Goal: Task Accomplishment & Management: Manage account settings

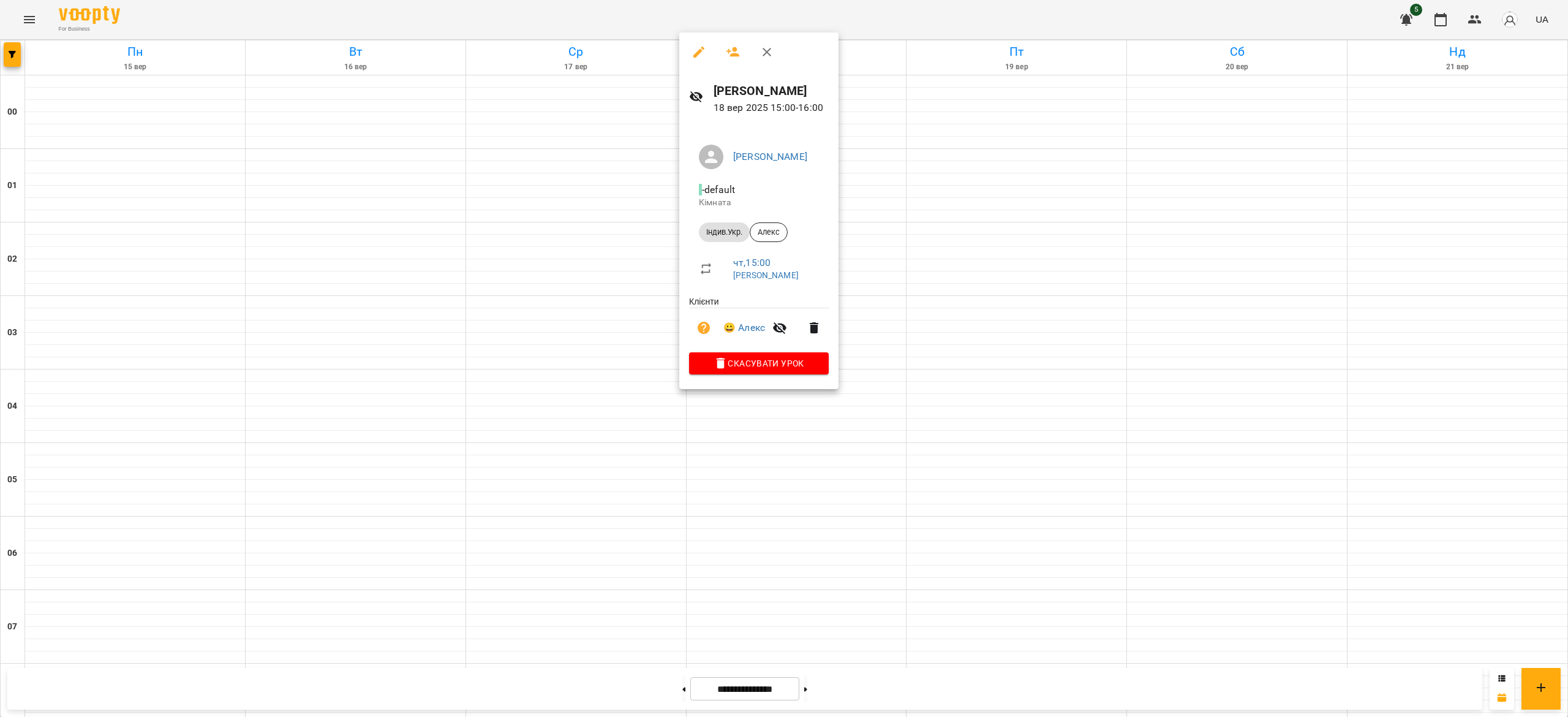
scroll to position [825, 0]
click at [567, 505] on div at bounding box center [784, 358] width 1568 height 717
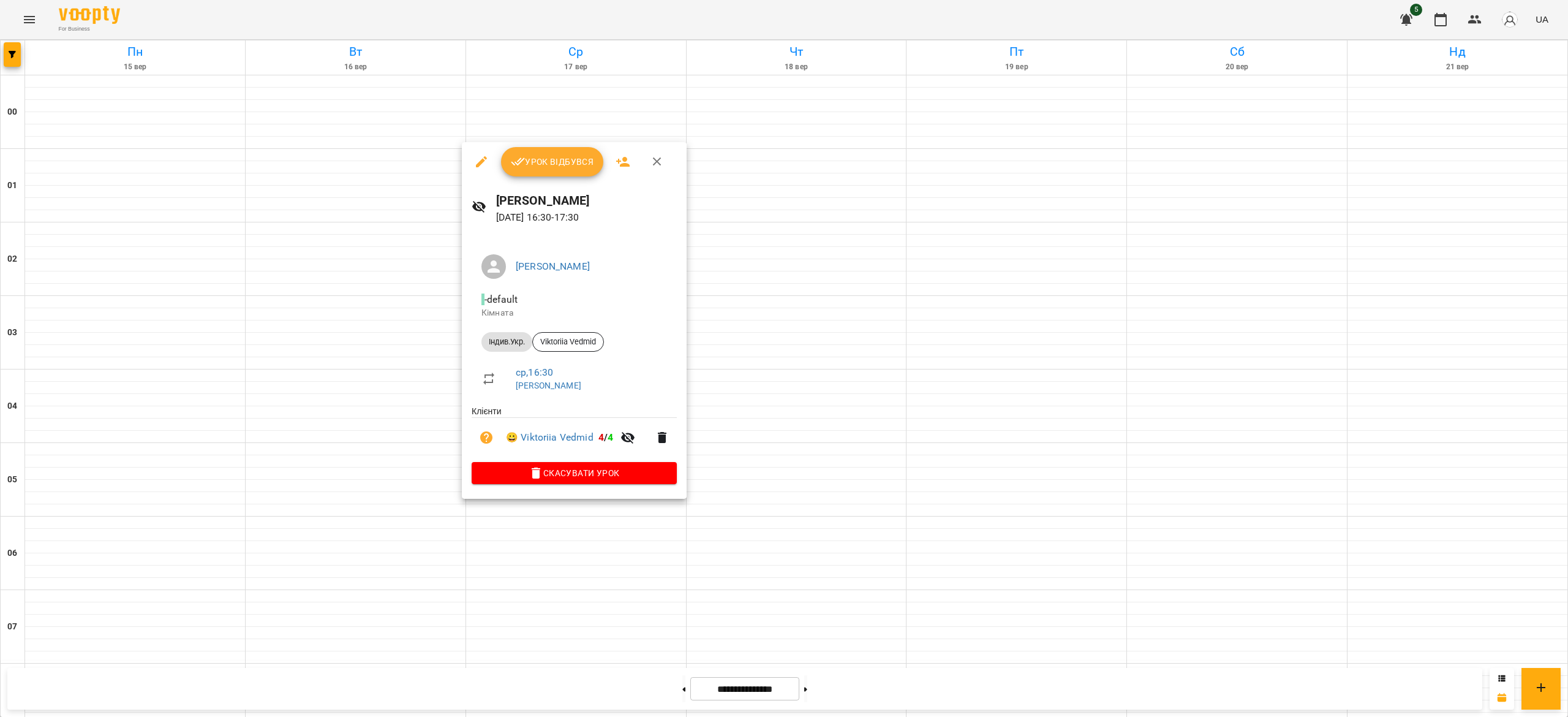
click at [529, 161] on span "Урок відбувся" at bounding box center [553, 162] width 84 height 15
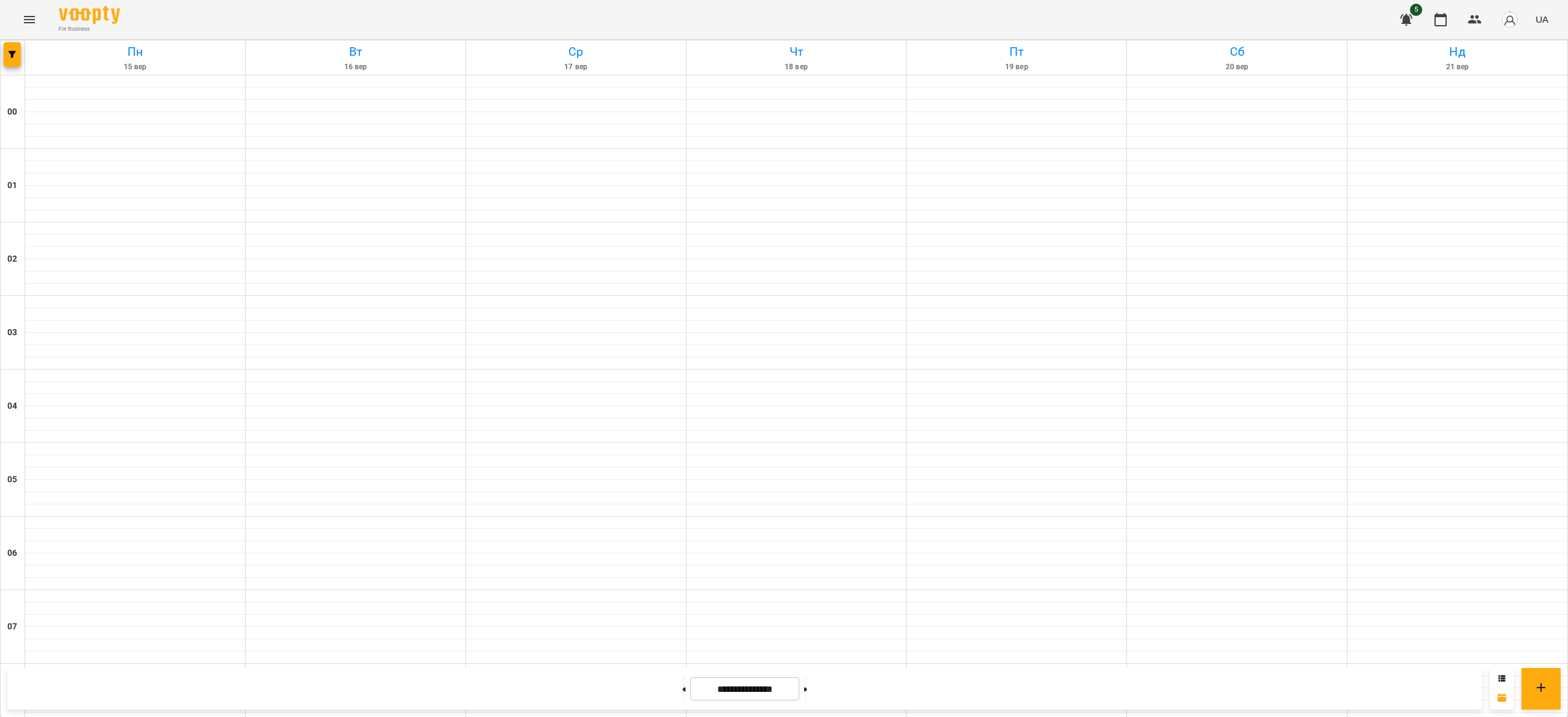
scroll to position [596, 0]
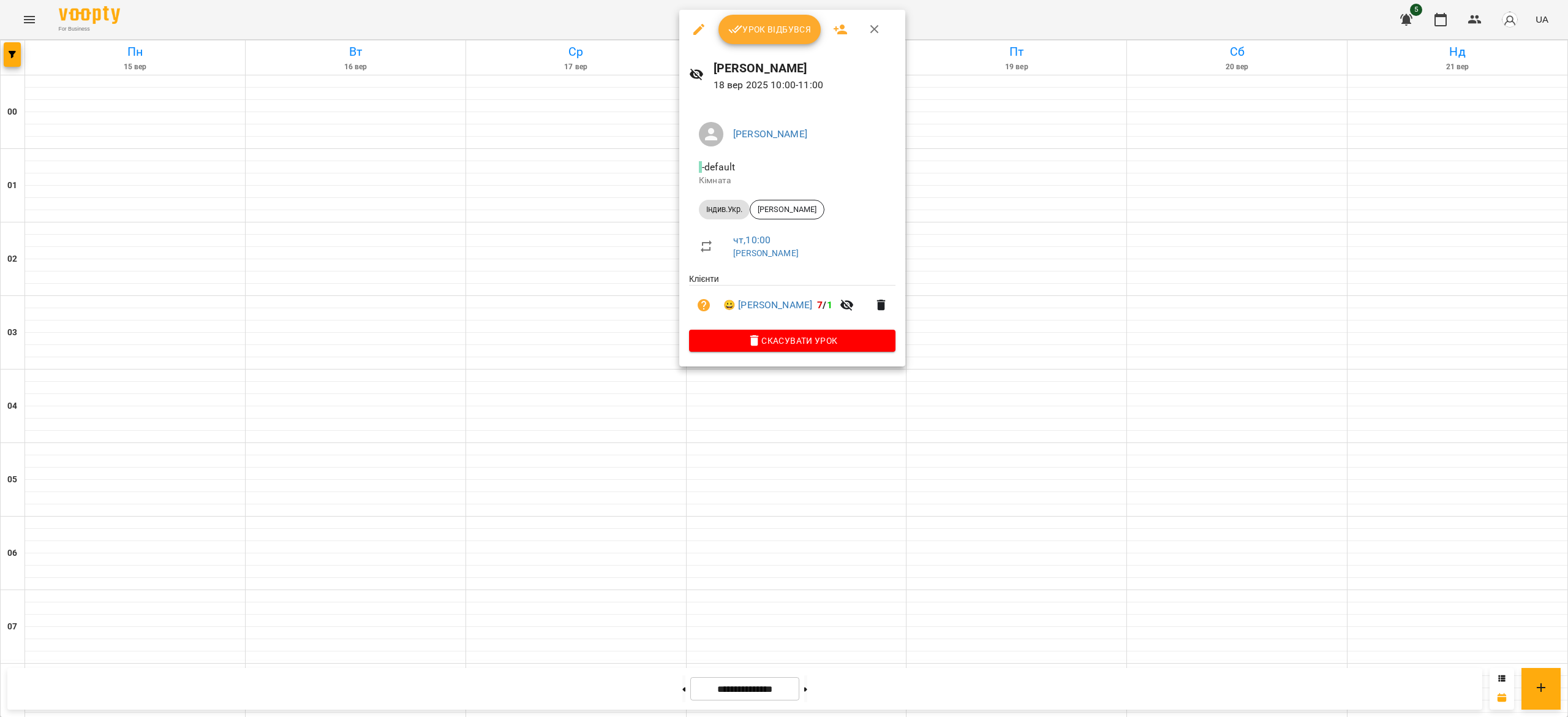
click at [780, 29] on span "Урок відбувся" at bounding box center [771, 30] width 84 height 15
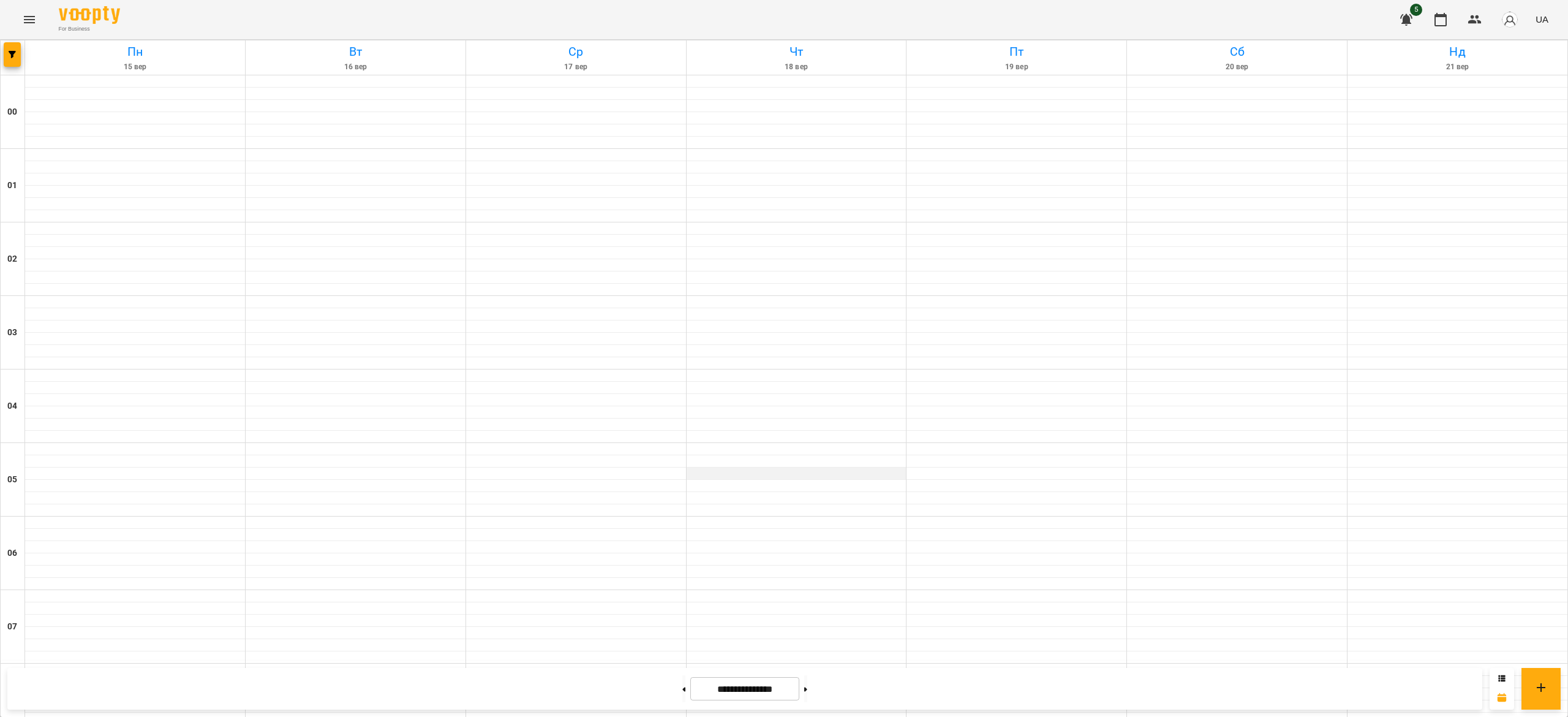
scroll to position [444, 0]
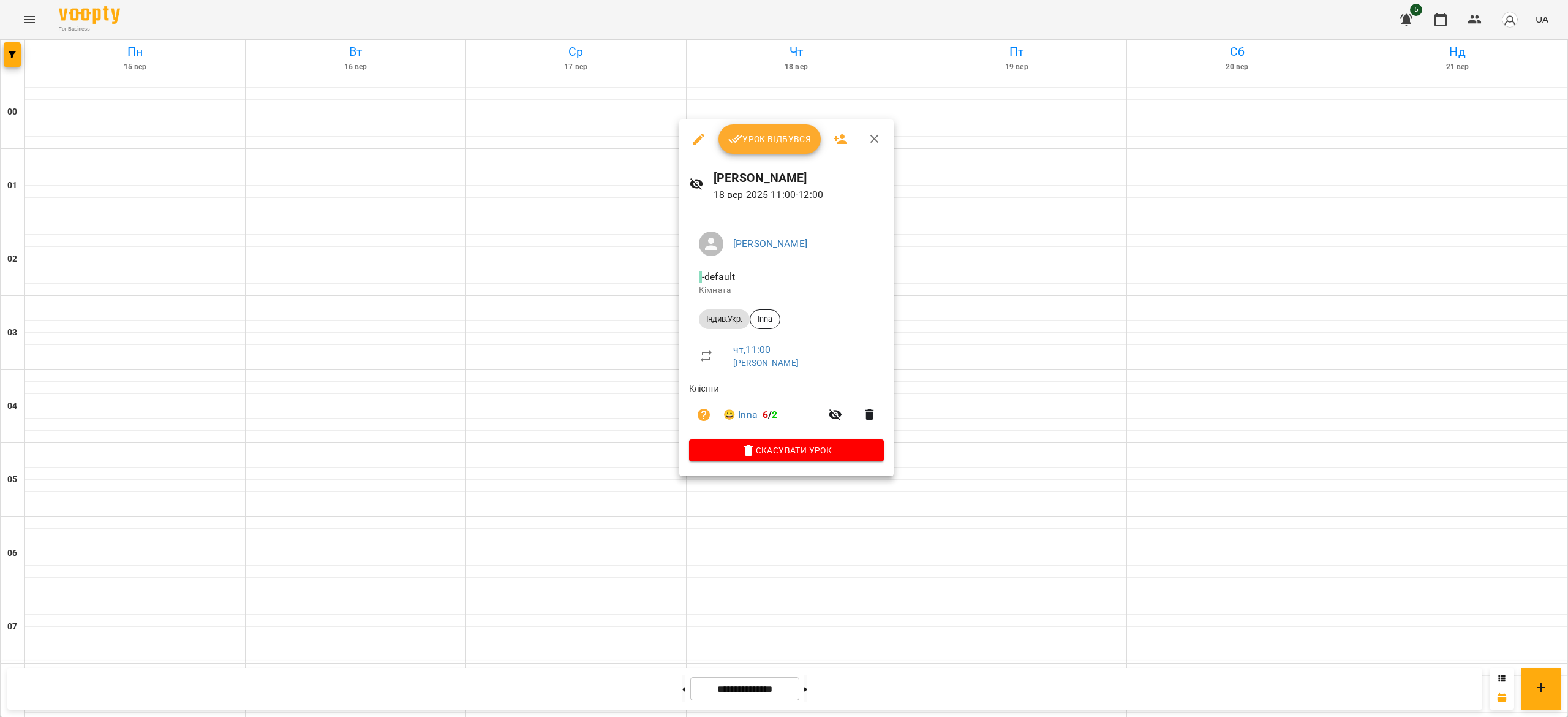
click at [747, 128] on button "Урок відбувся" at bounding box center [770, 139] width 103 height 29
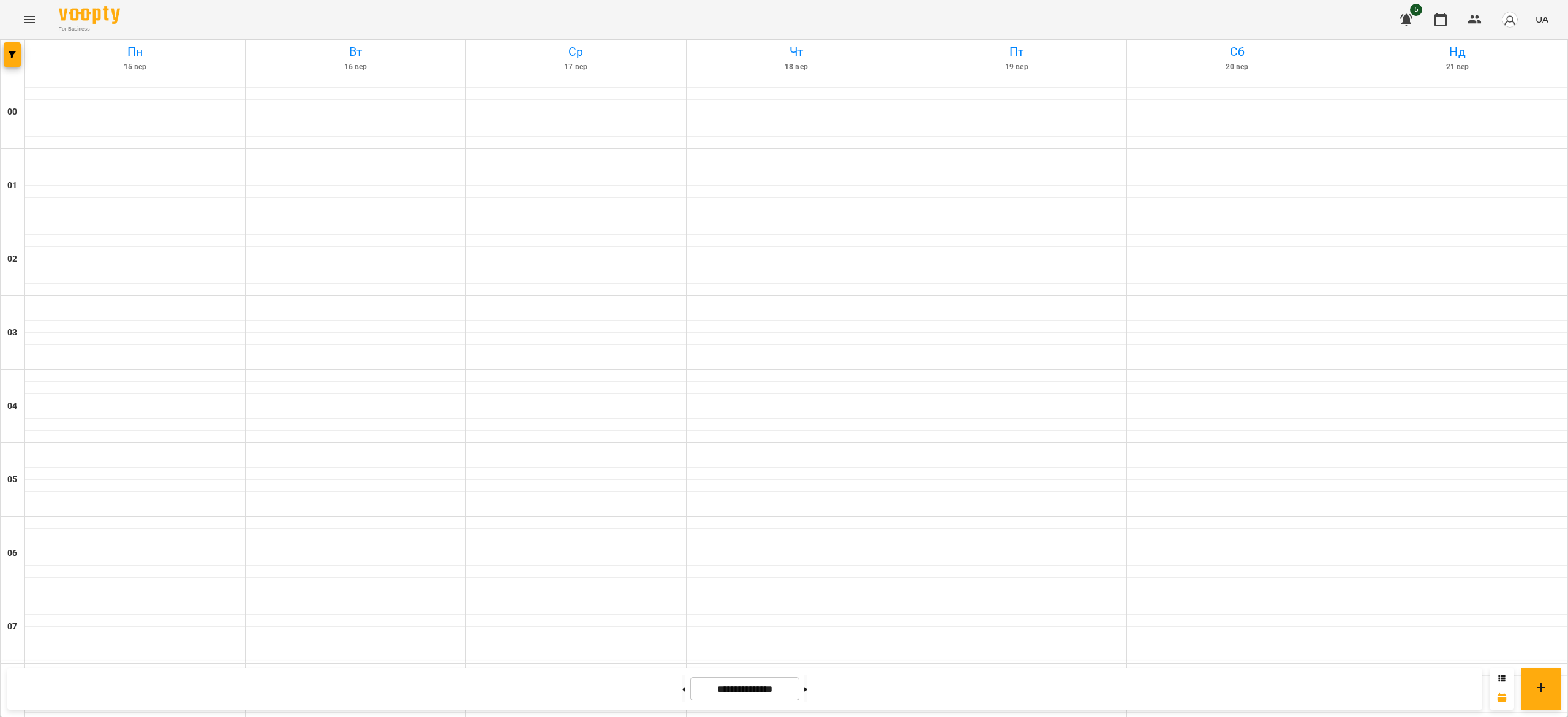
scroll to position [950, 0]
click at [807, 690] on button at bounding box center [806, 689] width 3 height 27
type input "**********"
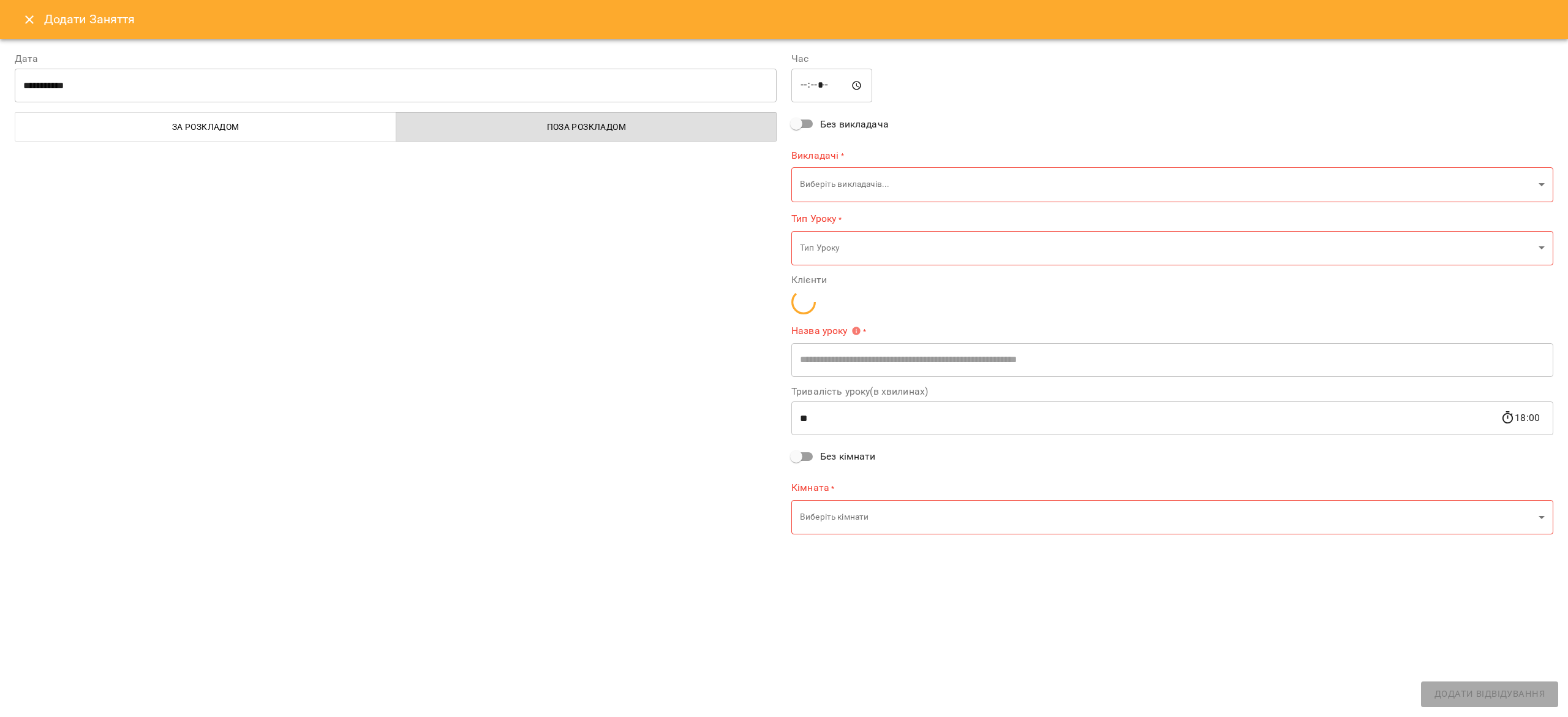
type input "**********"
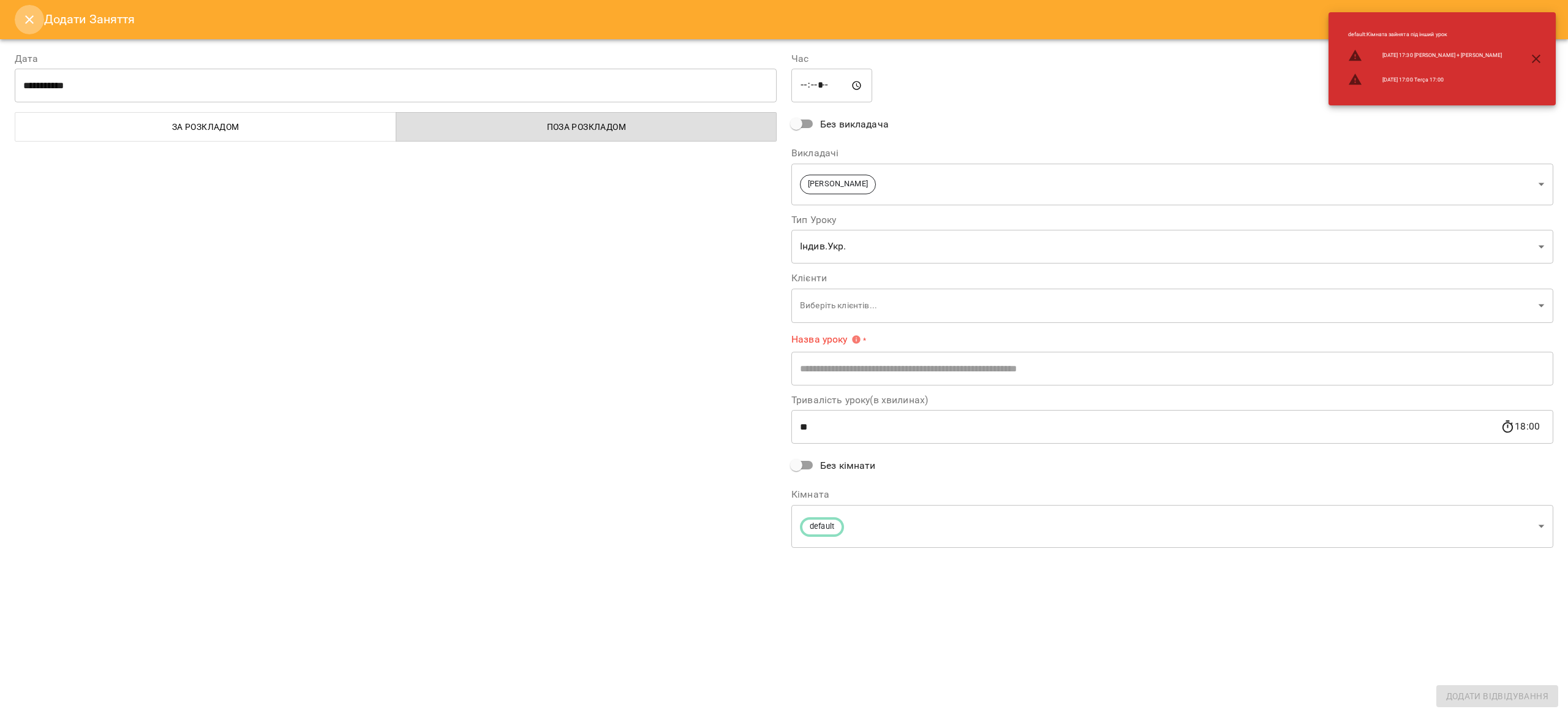
click at [22, 15] on icon "Close" at bounding box center [30, 19] width 15 height 15
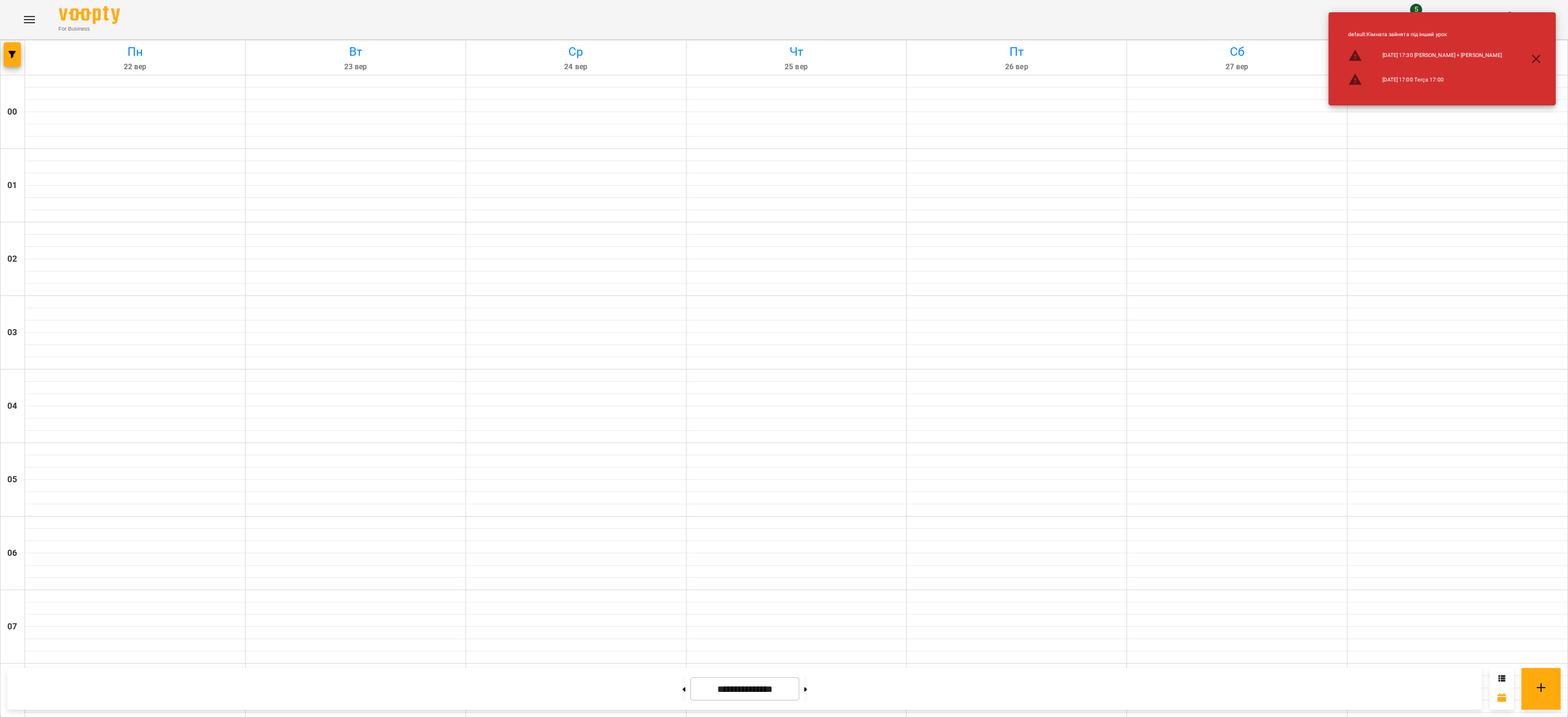
scroll to position [913, 0]
click at [682, 683] on button at bounding box center [684, 689] width 3 height 27
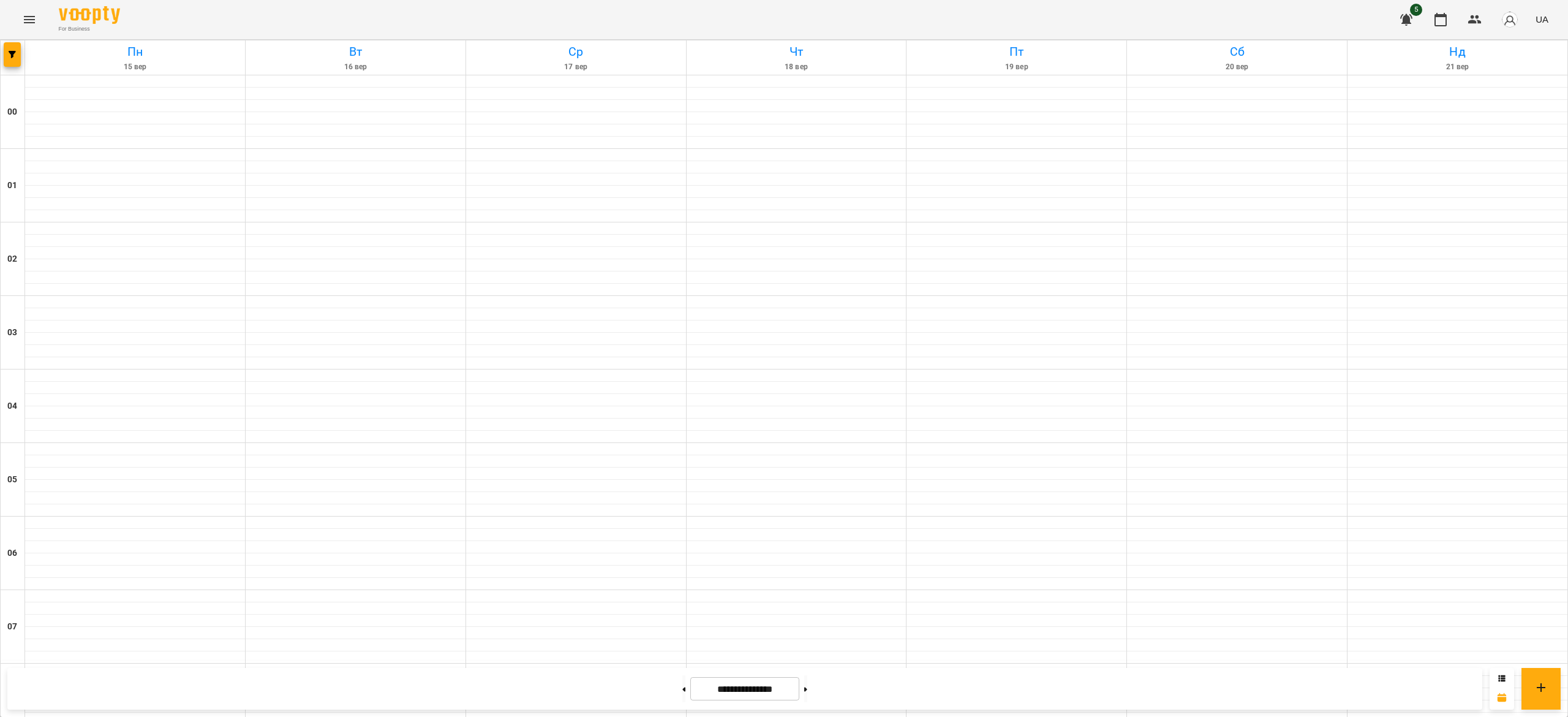
scroll to position [967, 0]
click at [807, 696] on button at bounding box center [806, 689] width 3 height 27
type input "**********"
drag, startPoint x: 147, startPoint y: 391, endPoint x: 108, endPoint y: 391, distance: 39.0
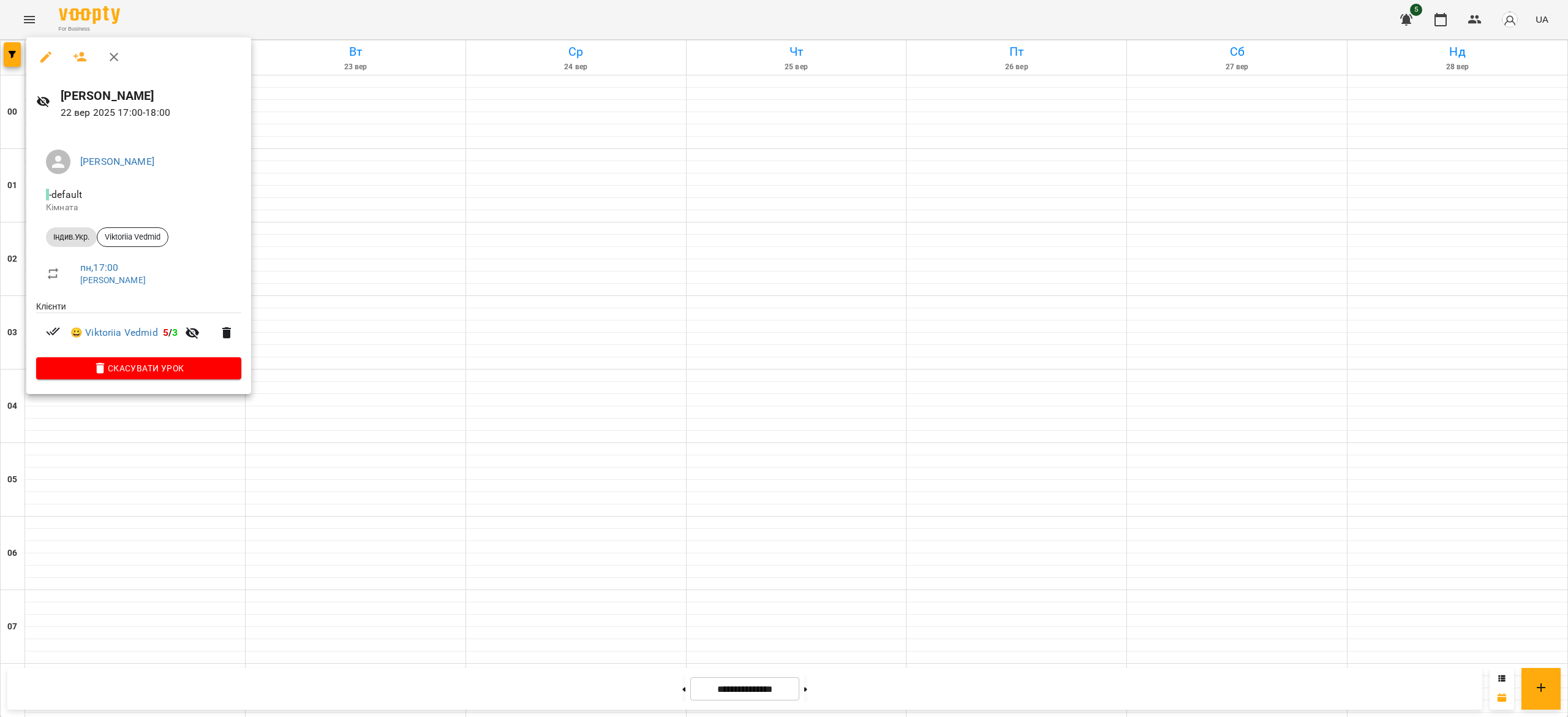
click at [293, 14] on div at bounding box center [784, 358] width 1568 height 717
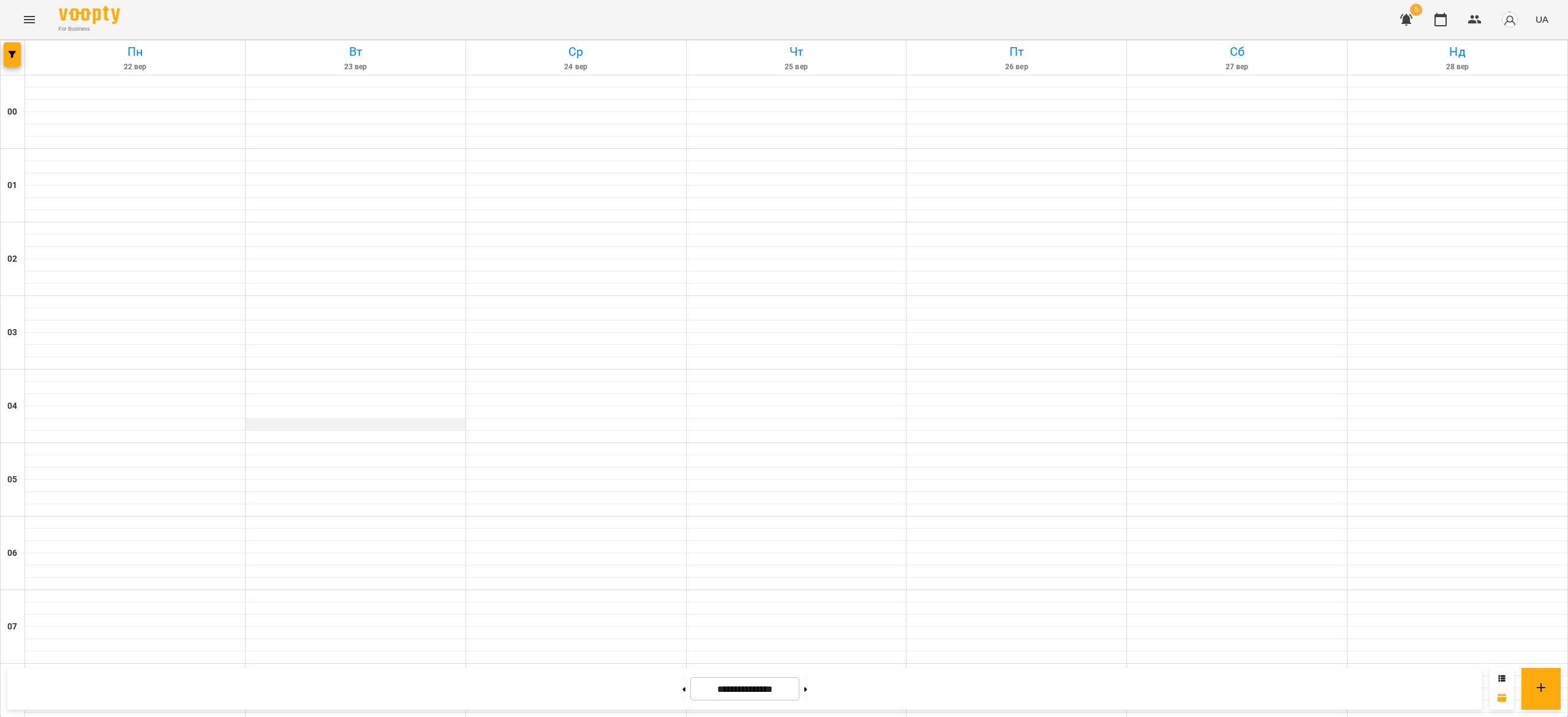
scroll to position [1046, 0]
click at [682, 691] on button at bounding box center [684, 689] width 3 height 27
type input "**********"
